Goal: Task Accomplishment & Management: Manage account settings

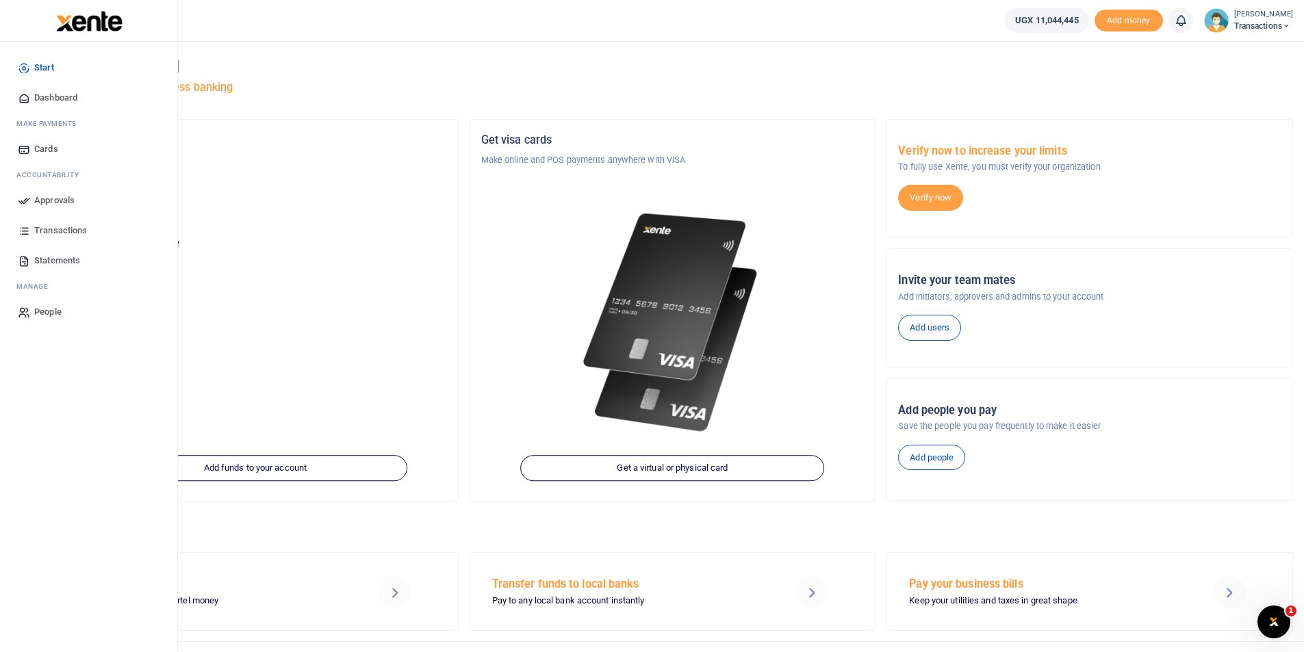
click at [21, 200] on icon at bounding box center [24, 200] width 12 height 12
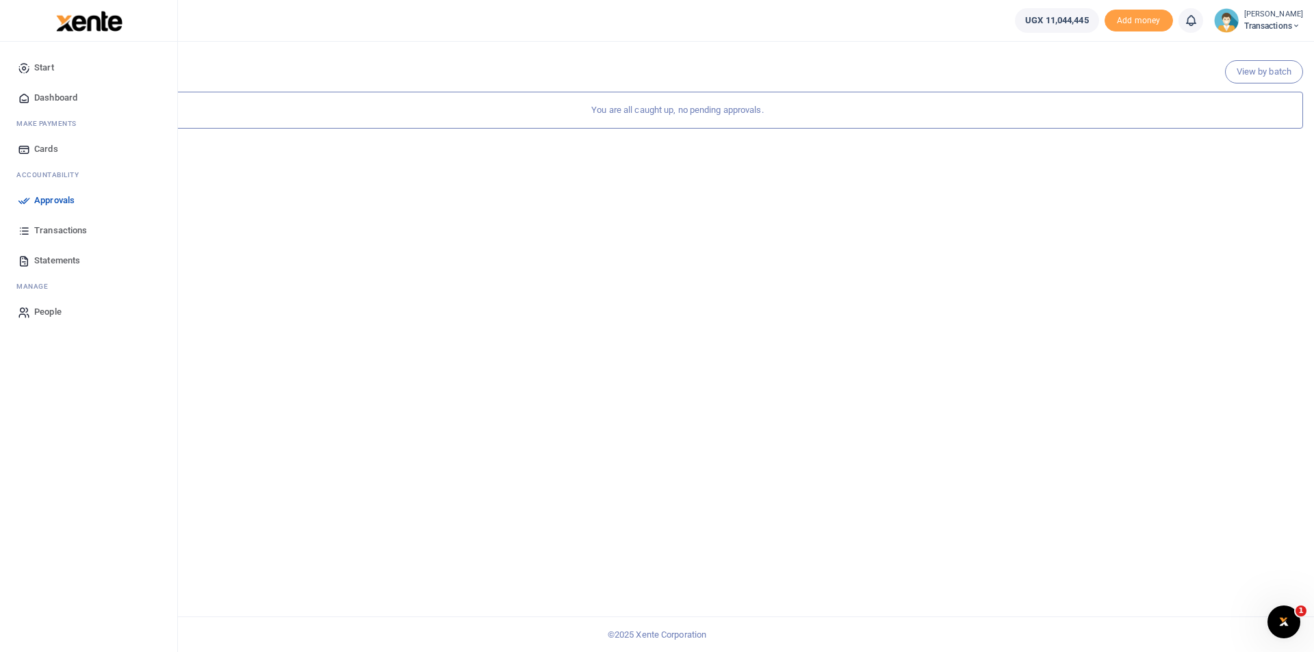
click at [19, 204] on icon at bounding box center [24, 200] width 12 height 12
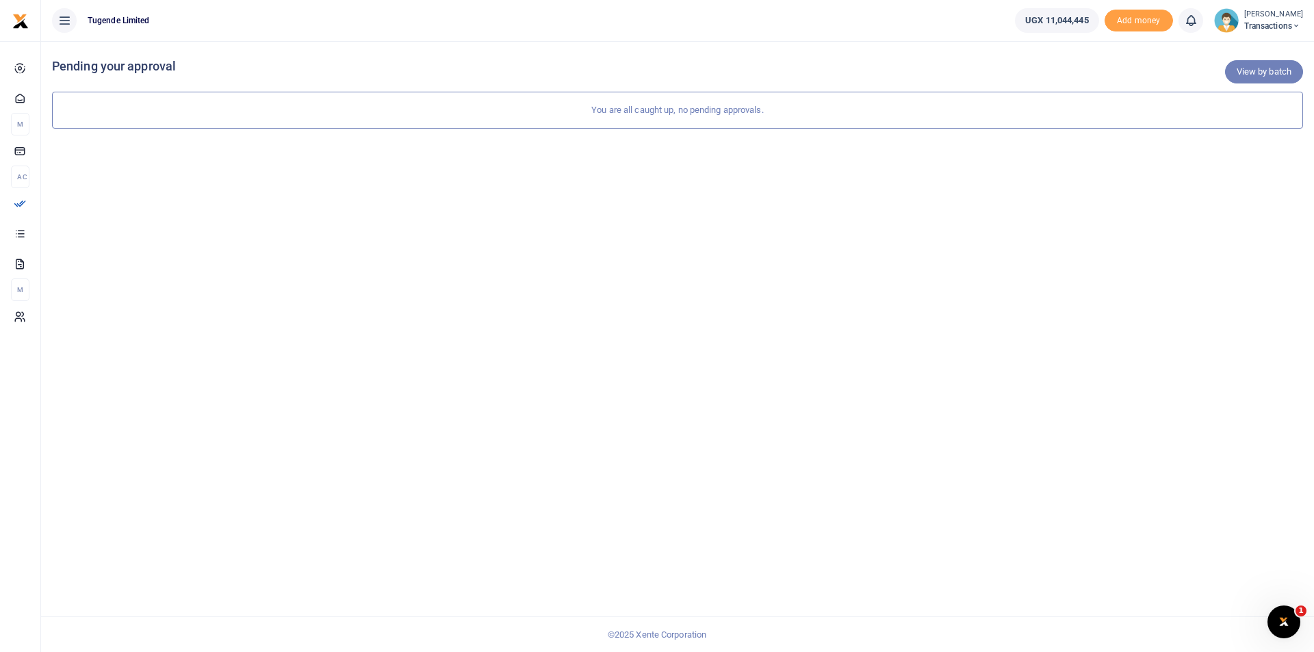
click at [1256, 73] on link "View by batch" at bounding box center [1264, 71] width 78 height 23
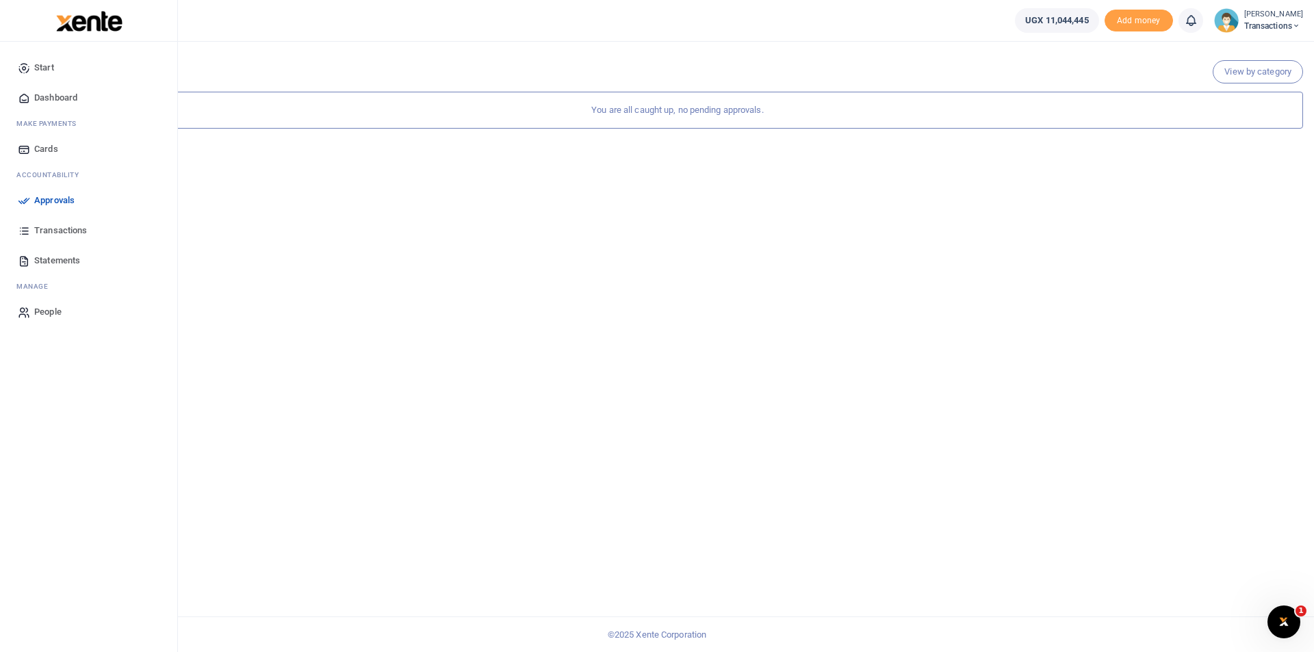
click at [21, 199] on icon at bounding box center [24, 200] width 12 height 12
click at [34, 204] on span "Approvals" at bounding box center [54, 201] width 40 height 14
